Goal: Book appointment/travel/reservation

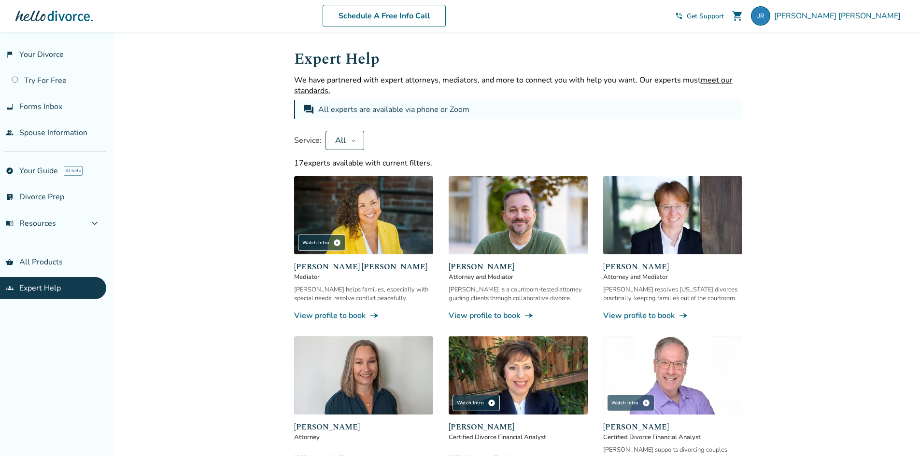
click at [517, 315] on link "View profile to book line_end_arrow_notch" at bounding box center [518, 316] width 139 height 11
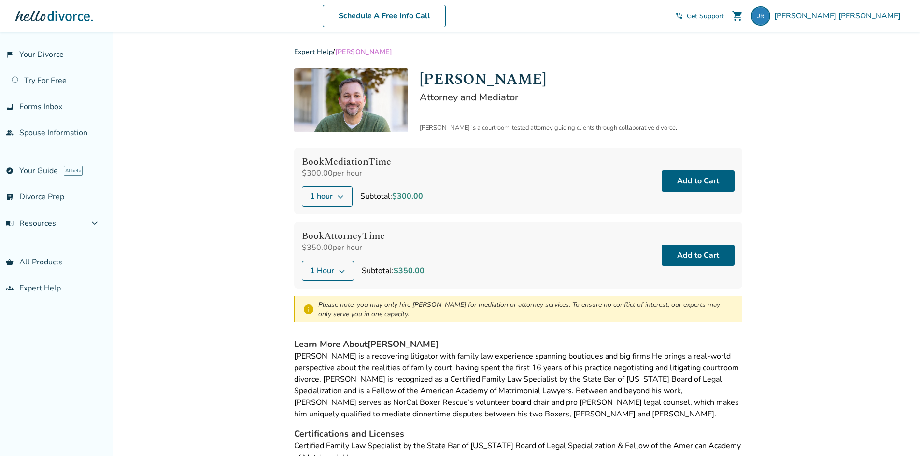
click at [345, 201] on button "1 hour" at bounding box center [327, 196] width 51 height 20
click at [400, 185] on div "Book Mediation Time $300.00 per hour 1 hour 1 hour 2 hours 3 hours 4 hours 5 ho…" at bounding box center [362, 181] width 121 height 51
click at [342, 270] on icon at bounding box center [342, 271] width 8 height 8
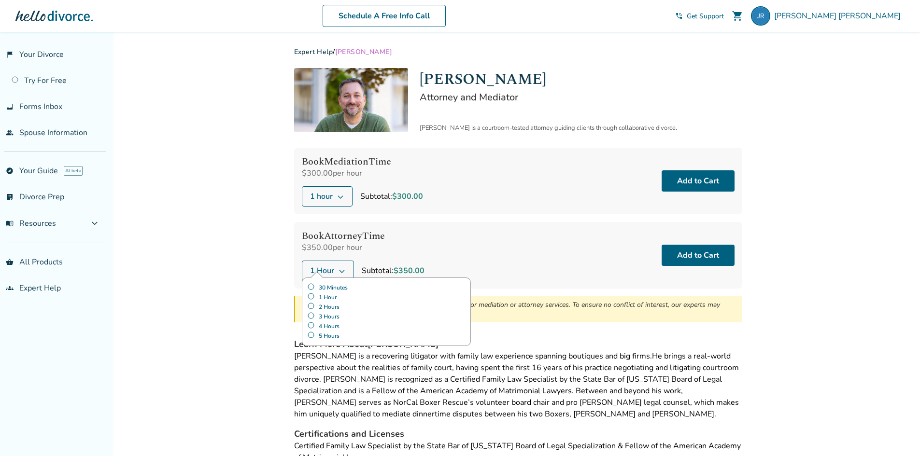
click at [332, 285] on label "30 Minutes" at bounding box center [386, 288] width 158 height 10
click at [421, 254] on div "Book Attorney Time $350.00 per hour 30 Minutes 30 Minutes 1 Hour 2 Hours 3 Hour…" at bounding box center [371, 255] width 139 height 51
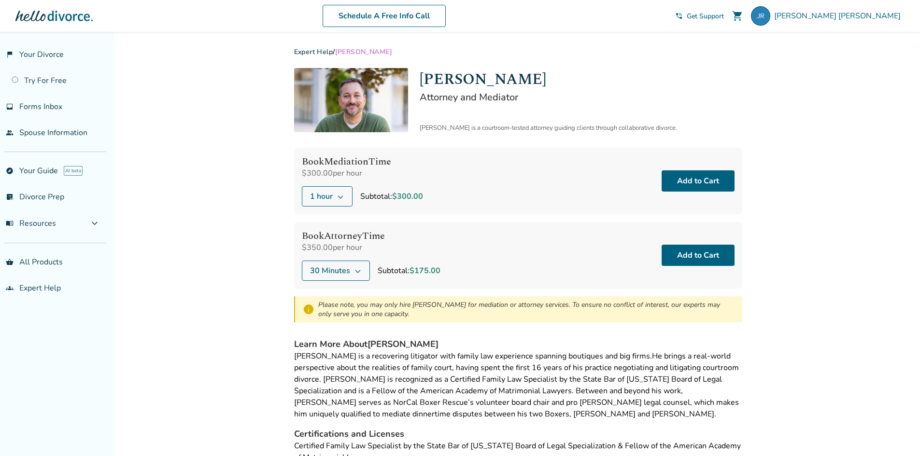
click at [466, 262] on div "Book Attorney Time $350.00 per hour 30 Minutes Subtotal: $175.00 Add to Cart" at bounding box center [518, 255] width 448 height 67
click at [95, 111] on link "inbox Forms Inbox" at bounding box center [53, 107] width 106 height 22
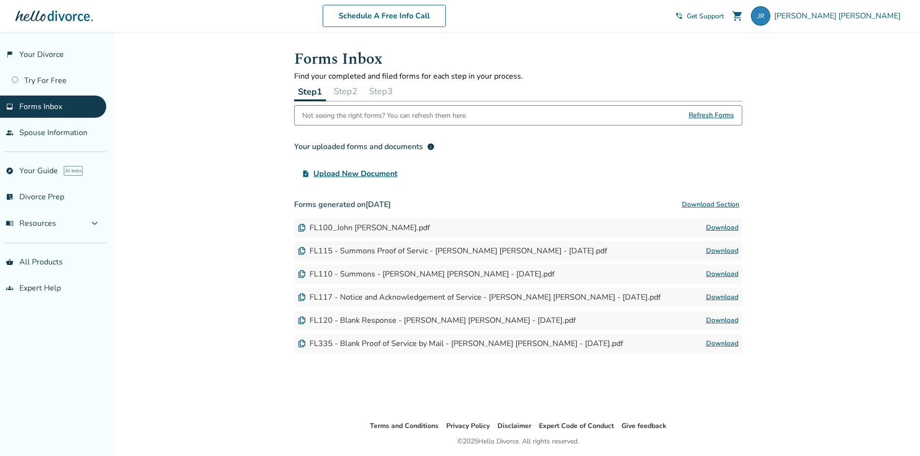
click at [337, 88] on button "Step 2" at bounding box center [345, 91] width 31 height 19
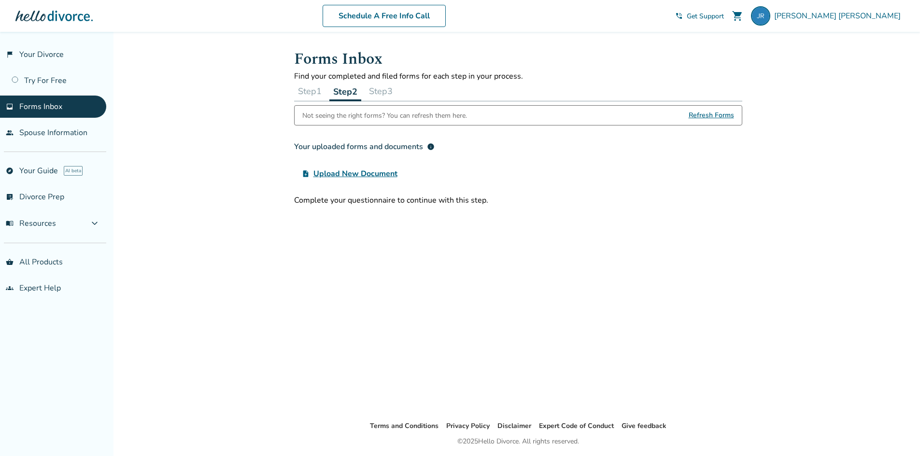
click at [397, 92] on button "Step 3" at bounding box center [380, 91] width 31 height 19
click at [314, 95] on button "Step 1" at bounding box center [309, 91] width 31 height 19
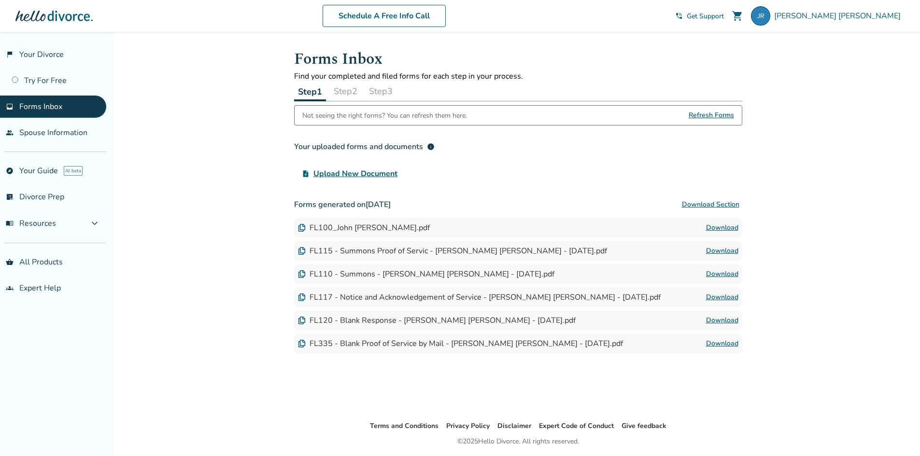
click at [358, 90] on button "Step 2" at bounding box center [345, 91] width 31 height 19
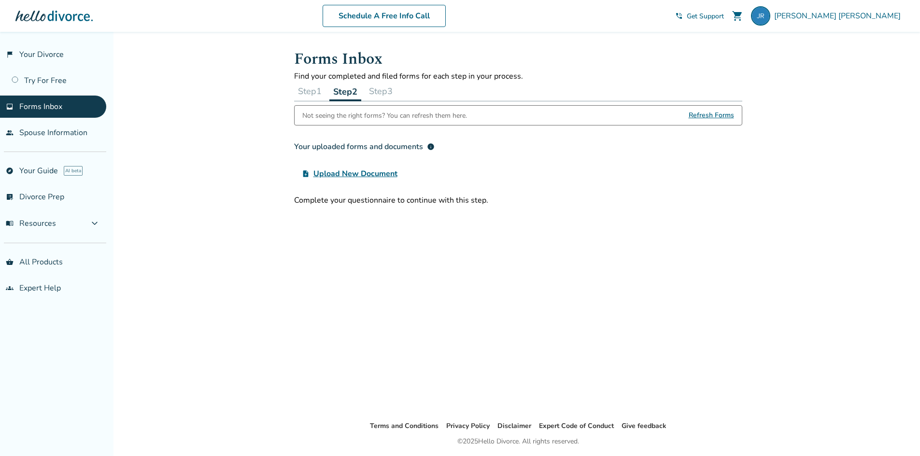
click at [380, 90] on button "Step 3" at bounding box center [380, 91] width 31 height 19
click at [316, 92] on button "Step 1" at bounding box center [309, 91] width 31 height 19
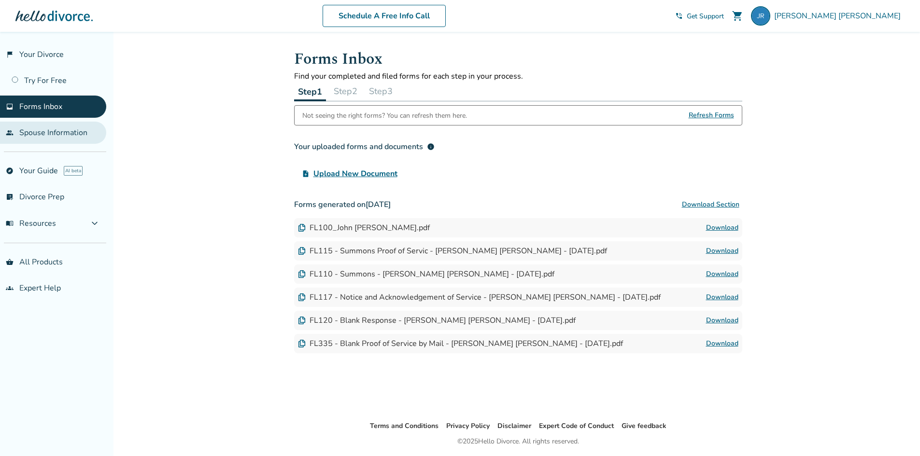
click at [77, 129] on link "people Spouse Information" at bounding box center [53, 133] width 106 height 22
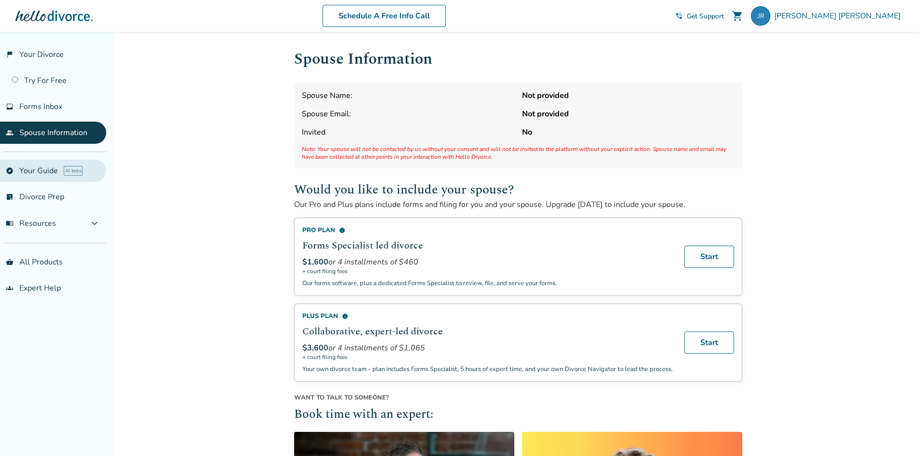
click at [33, 174] on link "explore Your Guide AI beta" at bounding box center [53, 171] width 106 height 22
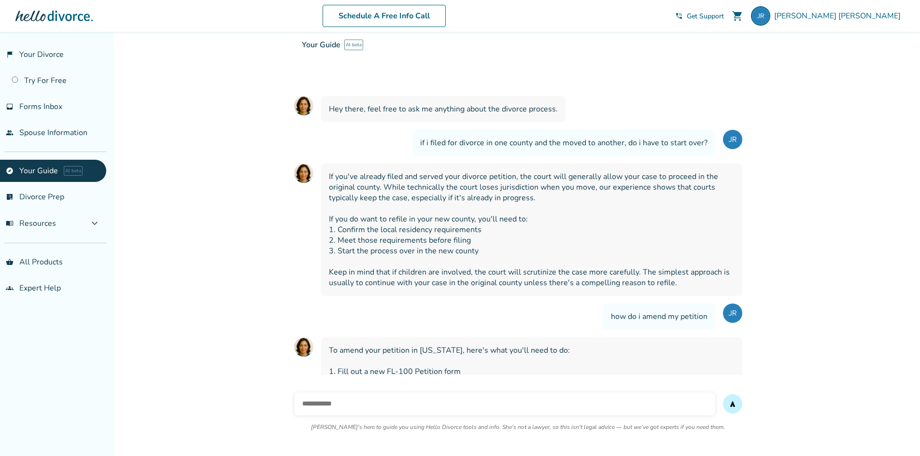
scroll to position [189, 0]
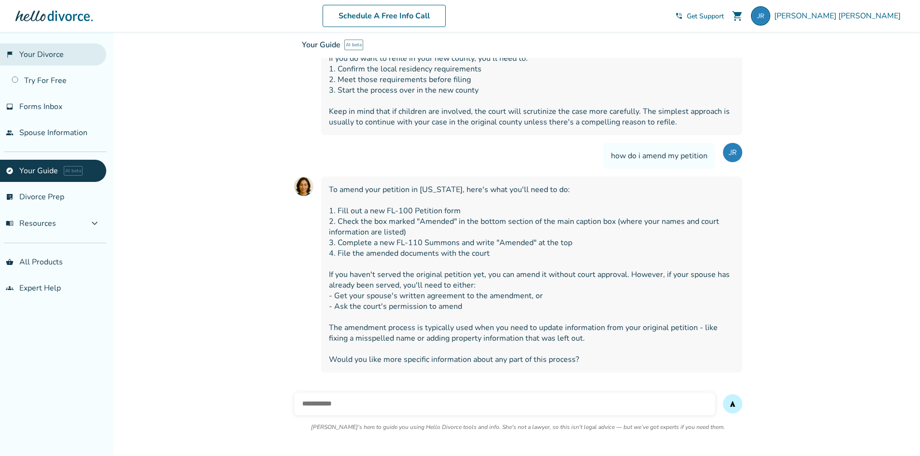
click at [32, 57] on link "flag_2 Your Divorce" at bounding box center [53, 54] width 106 height 22
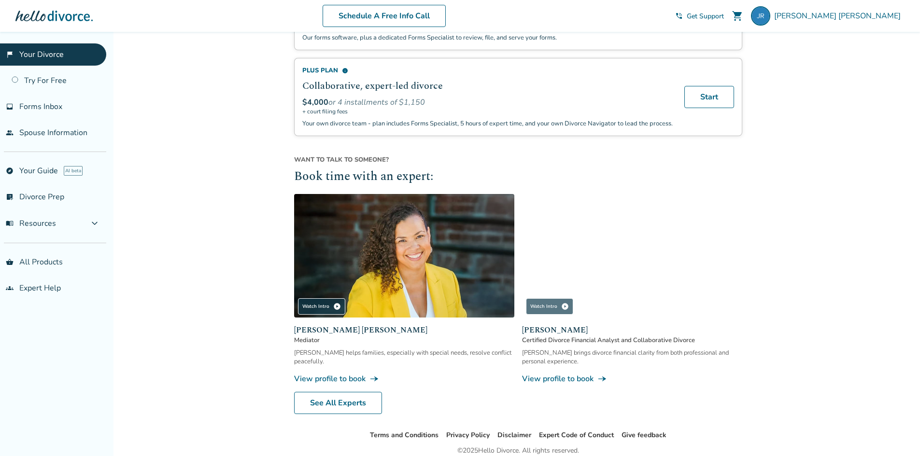
scroll to position [810, 0]
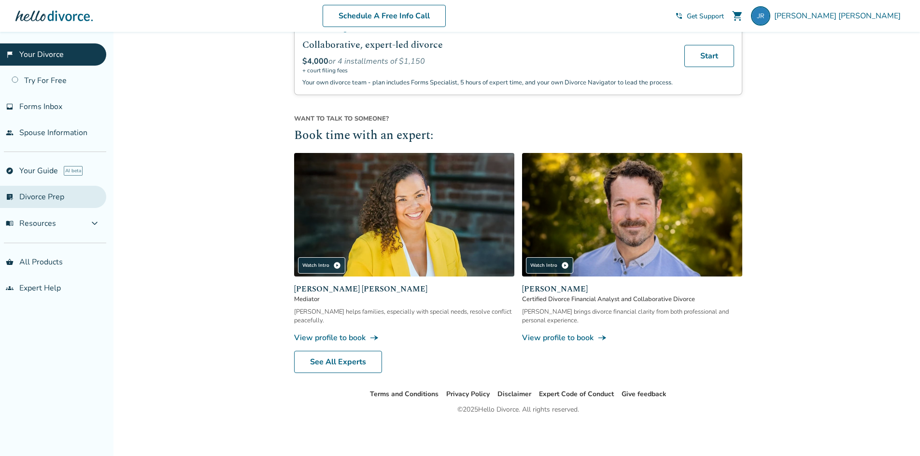
click at [70, 202] on link "list_alt_check Divorce Prep" at bounding box center [53, 197] width 106 height 22
